Goal: Use online tool/utility: Utilize a website feature to perform a specific function

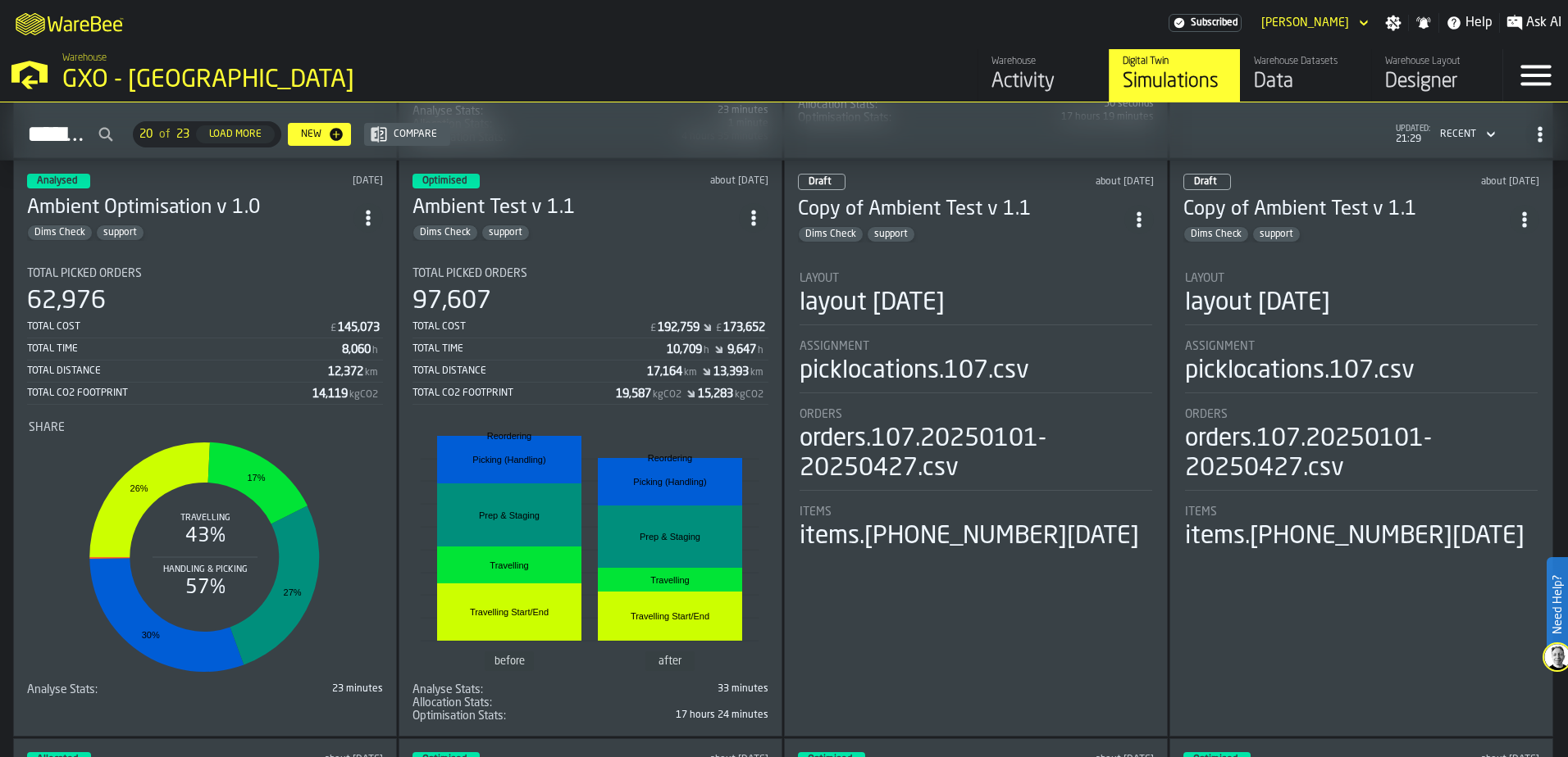
scroll to position [656, 0]
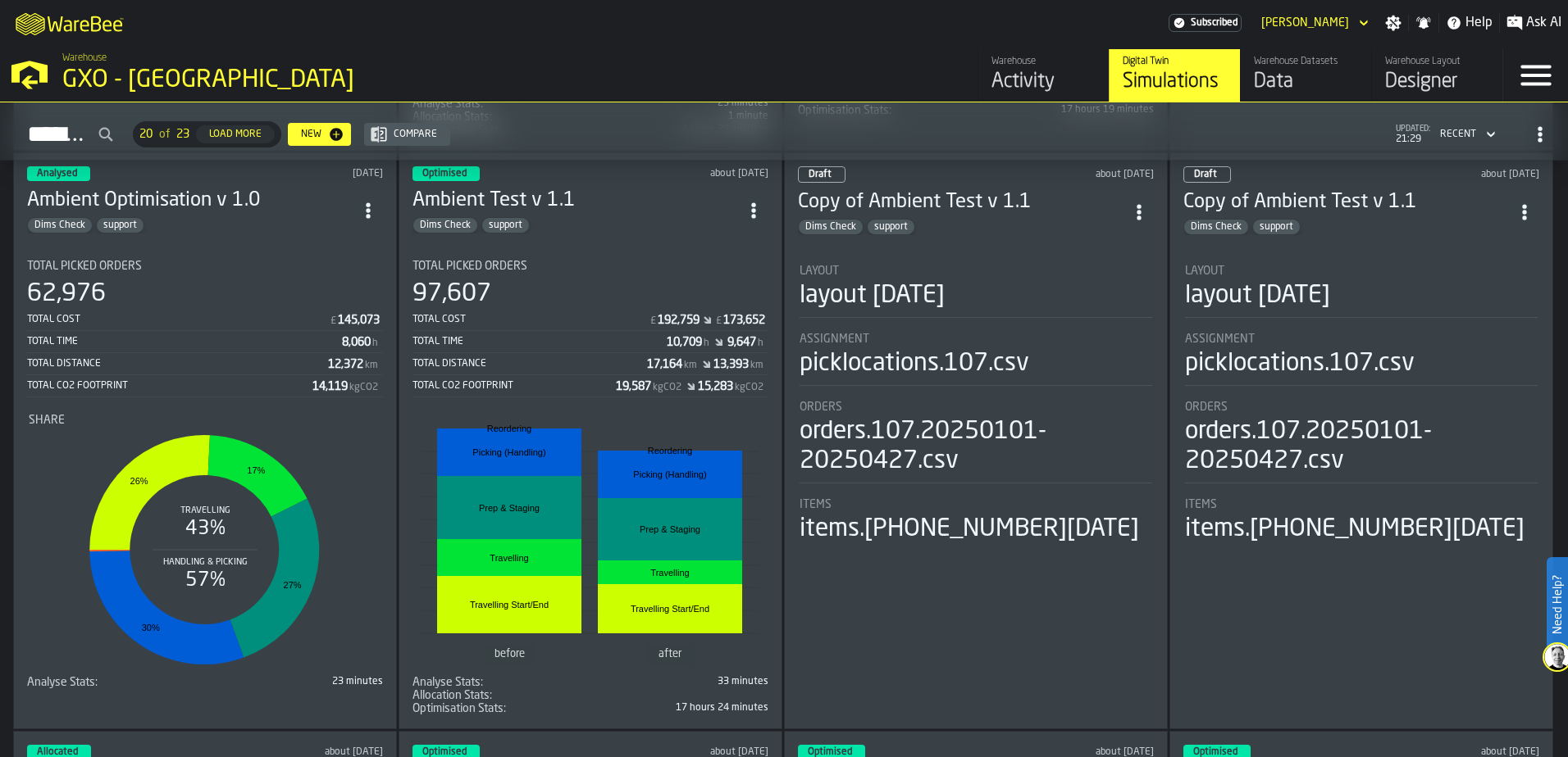
click at [646, 263] on div "Total Picked Orders" at bounding box center [591, 267] width 356 height 13
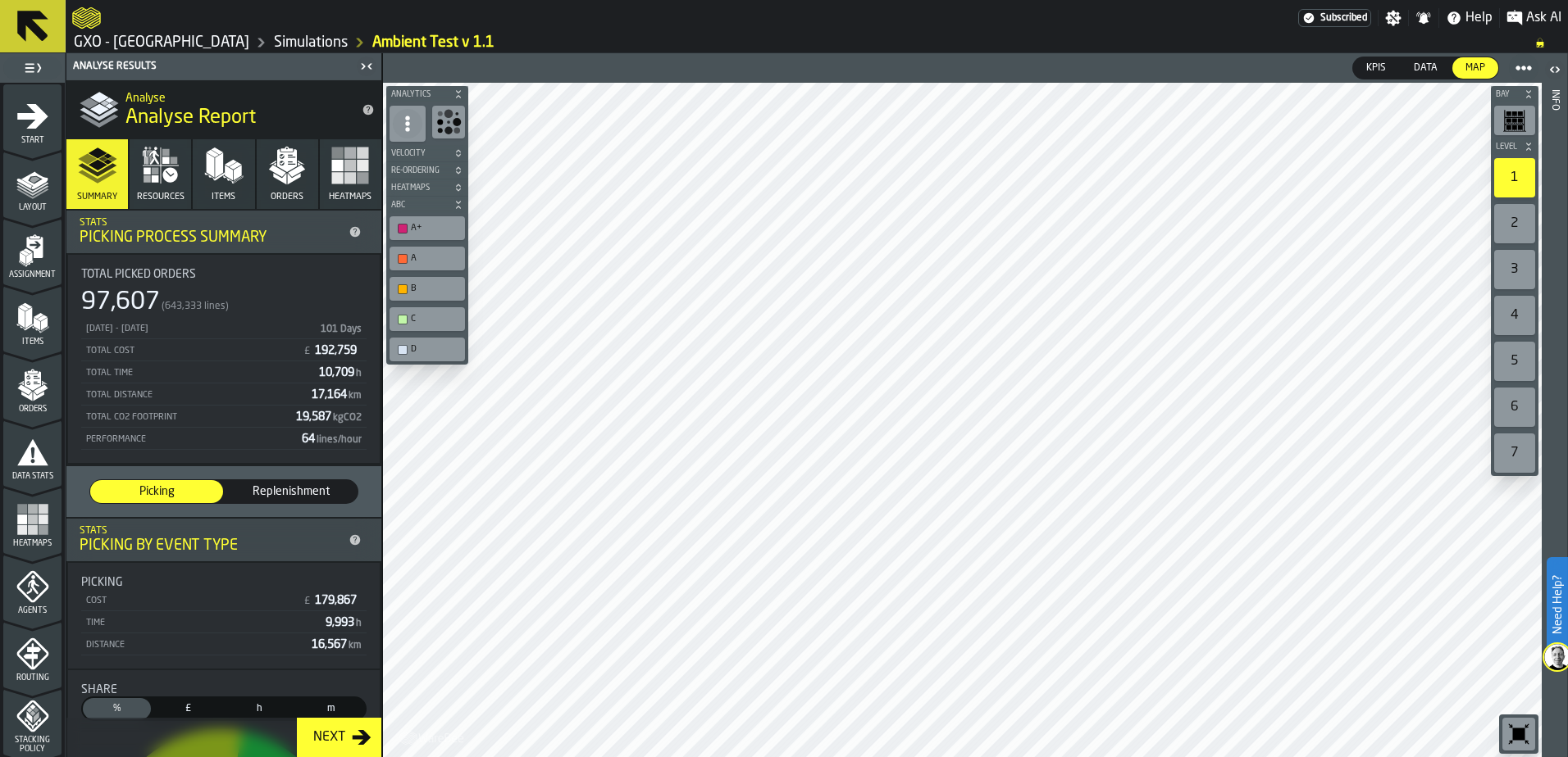
click at [343, 741] on div "Next" at bounding box center [328, 738] width 45 height 20
